Goal: Task Accomplishment & Management: Manage account settings

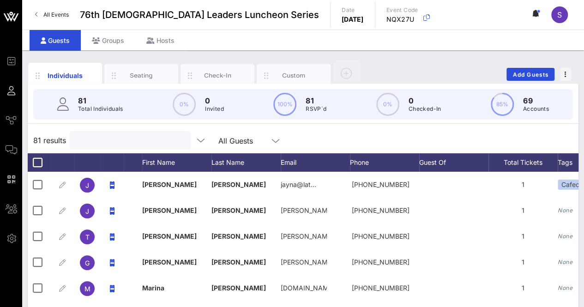
click at [113, 135] on input "text" at bounding box center [129, 140] width 108 height 12
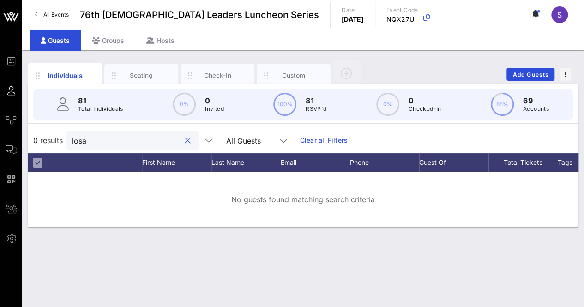
type input "losa"
click at [185, 145] on button "clear icon" at bounding box center [188, 140] width 6 height 9
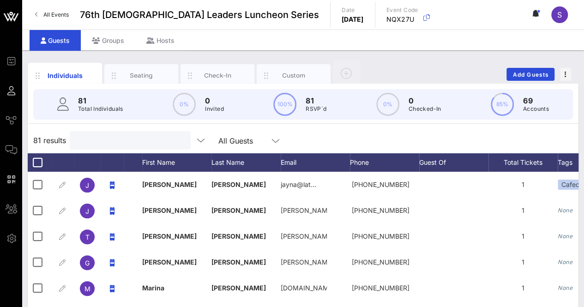
click at [446, 139] on div "81 results All Guests" at bounding box center [303, 140] width 551 height 26
click at [295, 72] on div "Custom" at bounding box center [293, 75] width 41 height 9
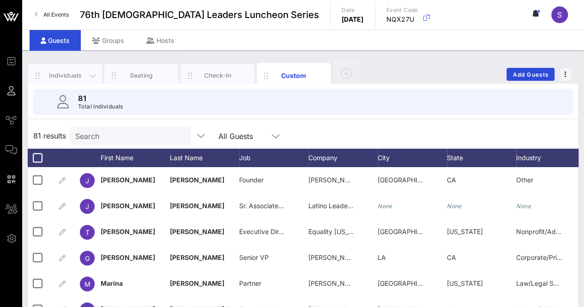
click at [63, 71] on div "Individuals" at bounding box center [65, 75] width 41 height 9
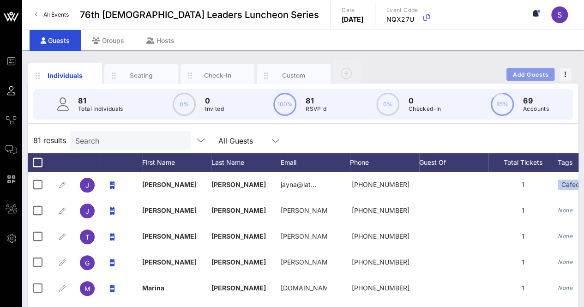
click at [536, 69] on button "Add Guests" at bounding box center [530, 74] width 48 height 13
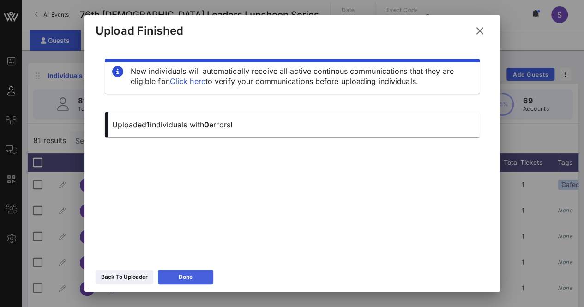
click at [172, 277] on button "Done" at bounding box center [185, 277] width 55 height 15
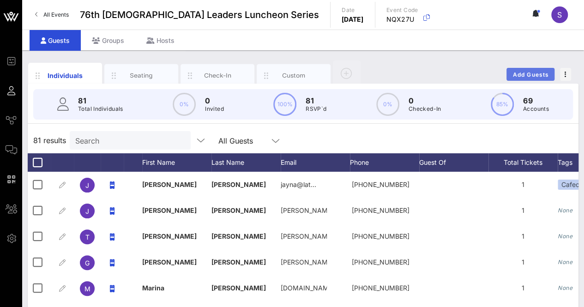
click at [537, 75] on span "Add Guests" at bounding box center [530, 74] width 36 height 7
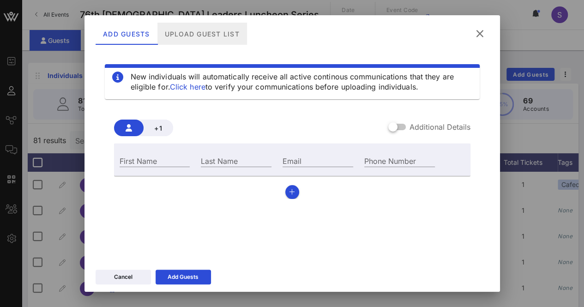
click at [209, 32] on div "Upload Guest List" at bounding box center [202, 34] width 90 height 22
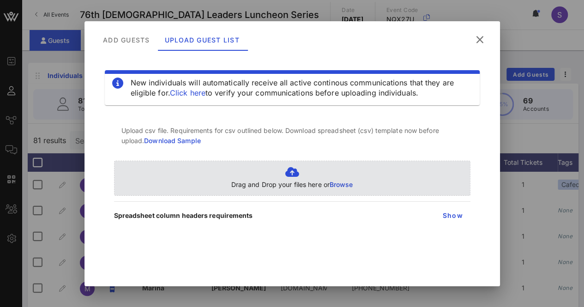
click at [284, 180] on p "Drag and Drop your files here or Browse" at bounding box center [292, 185] width 122 height 10
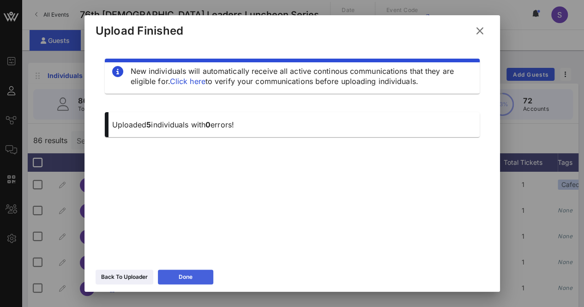
click at [181, 271] on button "Done" at bounding box center [185, 277] width 55 height 15
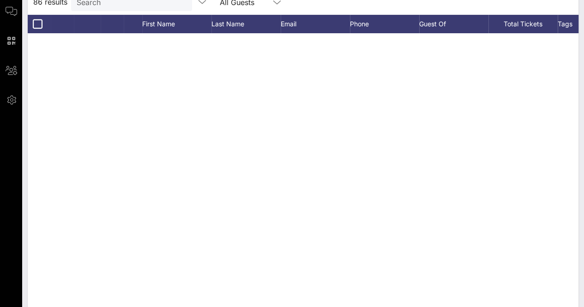
scroll to position [1953, 0]
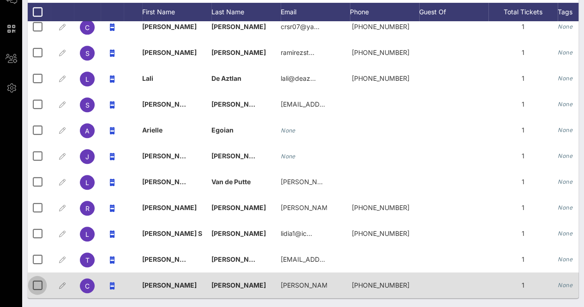
drag, startPoint x: 39, startPoint y: 279, endPoint x: 36, endPoint y: 262, distance: 17.8
click at [39, 279] on div at bounding box center [38, 285] width 16 height 16
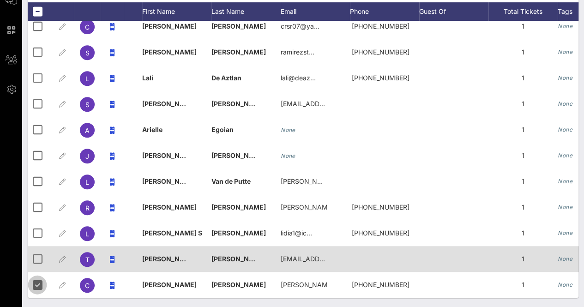
scroll to position [149, 0]
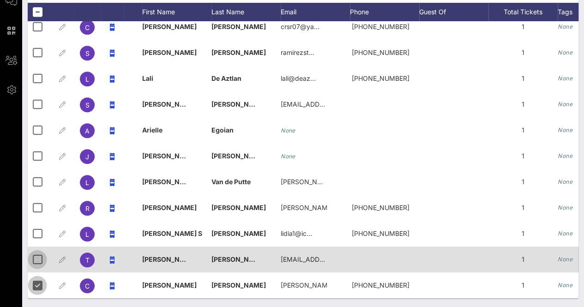
click at [33, 252] on div at bounding box center [38, 260] width 16 height 16
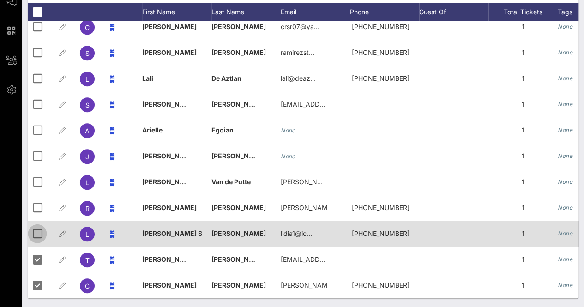
click at [39, 232] on div at bounding box center [38, 234] width 16 height 16
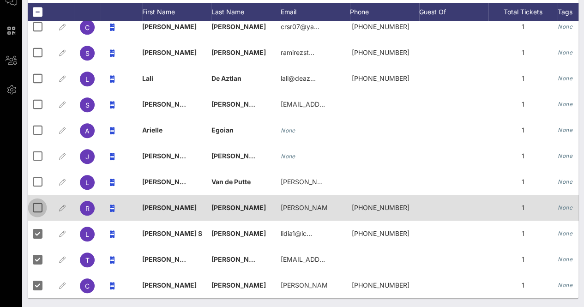
click at [35, 201] on div at bounding box center [38, 208] width 16 height 16
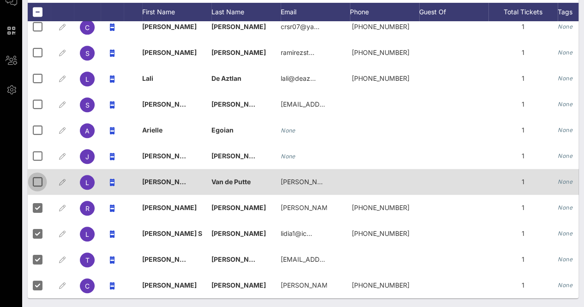
click at [38, 176] on div at bounding box center [38, 182] width 16 height 16
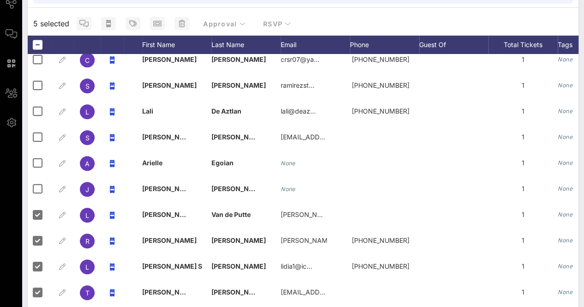
scroll to position [94, 0]
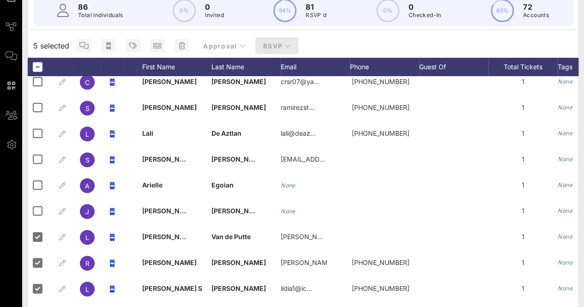
click at [276, 40] on button "RSVP" at bounding box center [276, 45] width 43 height 17
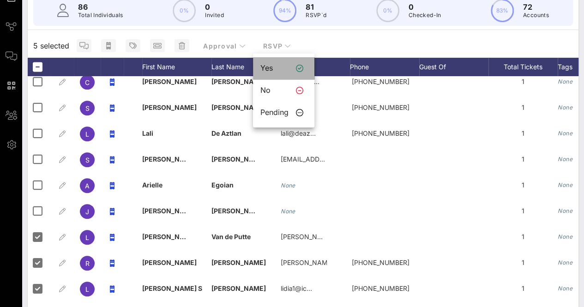
click at [285, 65] on div "Yes" at bounding box center [274, 68] width 28 height 9
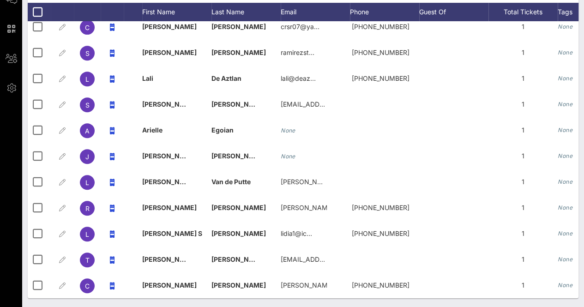
scroll to position [0, 0]
